Goal: Register for event/course

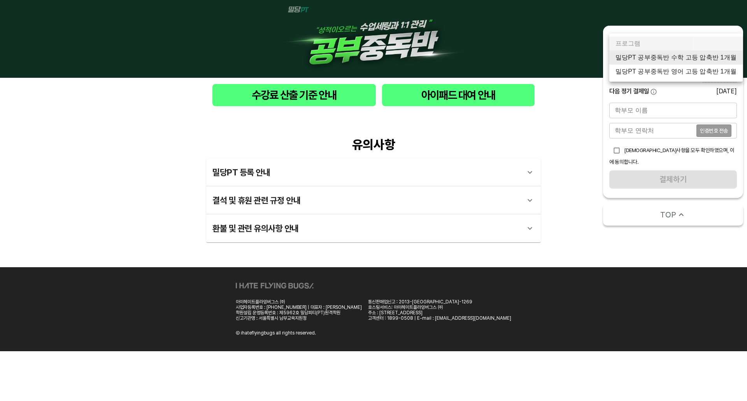
click at [662, 56] on body "수강료 산출 기준 안내 아이패드 대여 안내 유의사항 밀당PT 등록 안내 1 - 1 . 신규등록 신규등록은 밀당PT 각 과목별 프로그램을 처음 …" at bounding box center [373, 175] width 747 height 351
click at [641, 55] on body "수강료 산출 기준 안내 아이패드 대여 안내 유의사항 밀당PT 등록 안내 1 - 1 . 신규등록 신규등록은 밀당PT 각 과목별 프로그램을 처음 …" at bounding box center [373, 175] width 747 height 351
click at [649, 60] on li "밀당PT 공부중독반 수학 고등 압축반 1개월" at bounding box center [675, 58] width 133 height 14
